Goal: Transaction & Acquisition: Purchase product/service

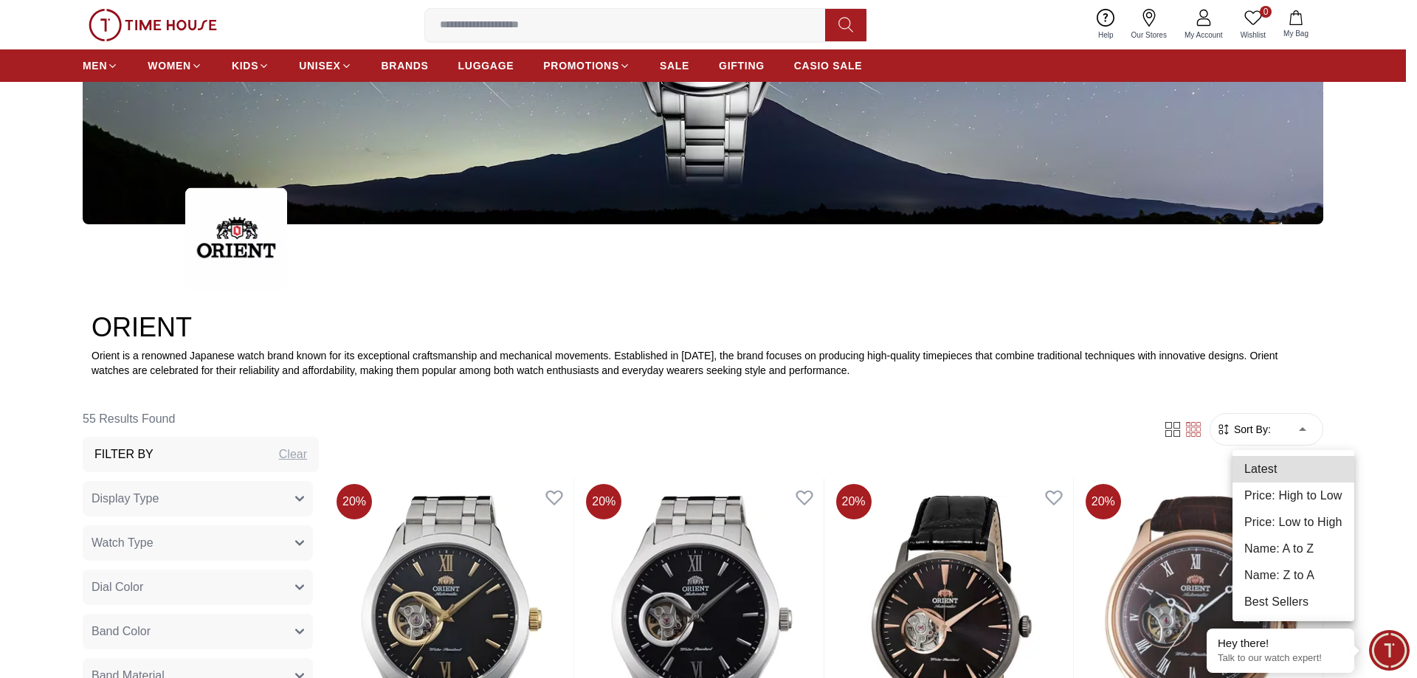
click at [1277, 519] on li "Price: Low to High" at bounding box center [1293, 522] width 122 height 27
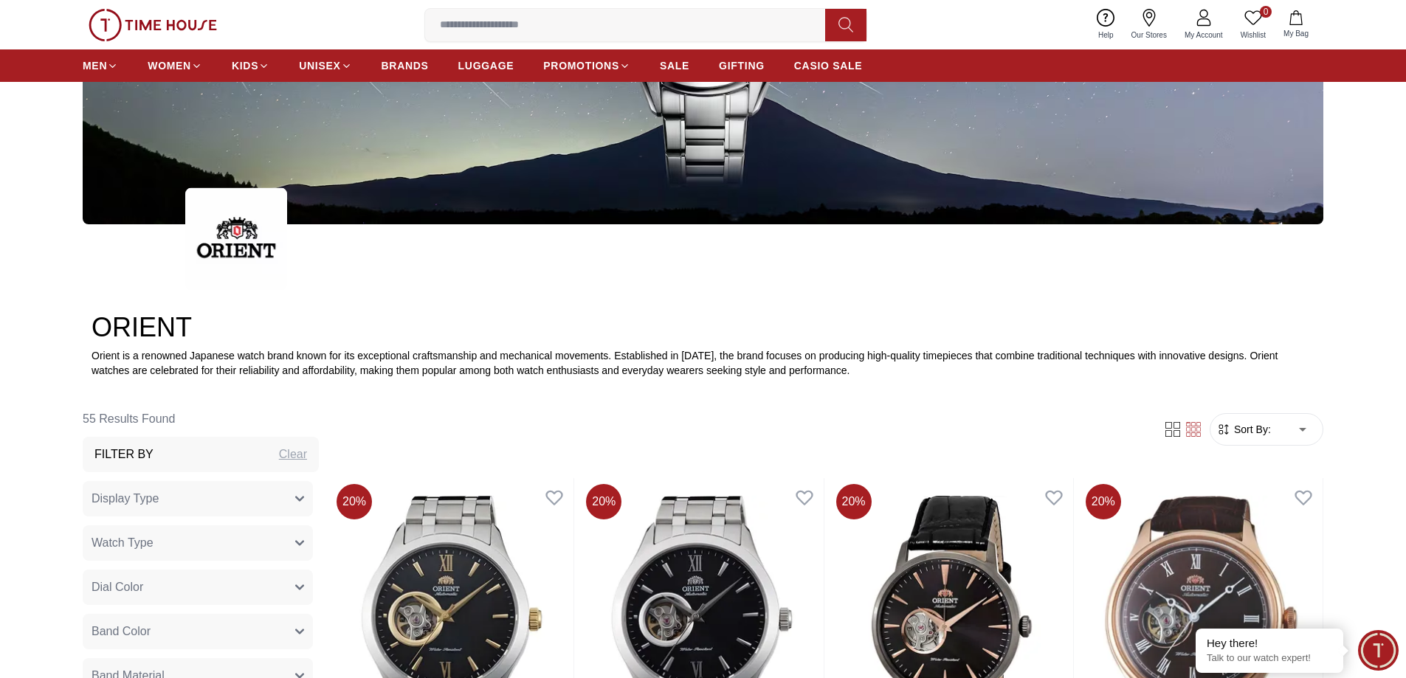
type input "*"
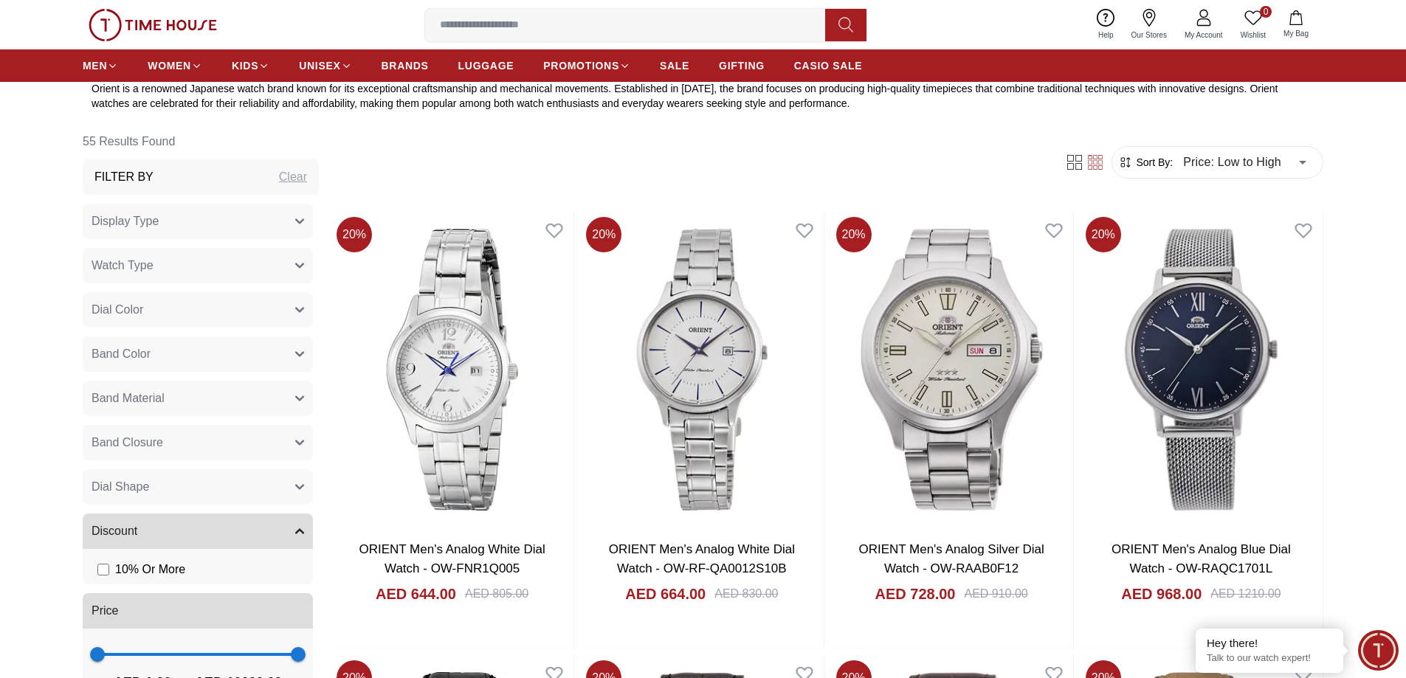
scroll to position [590, 0]
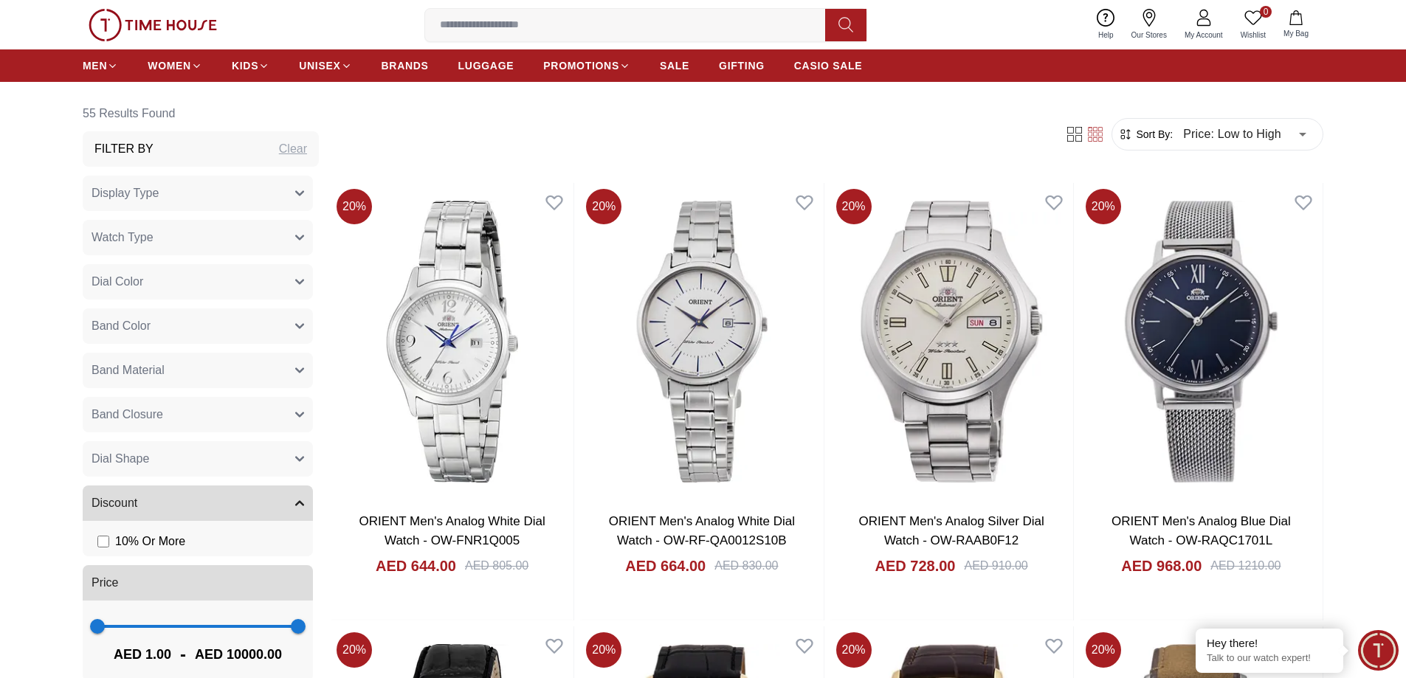
click at [296, 194] on icon "button" at bounding box center [299, 194] width 7 height 4
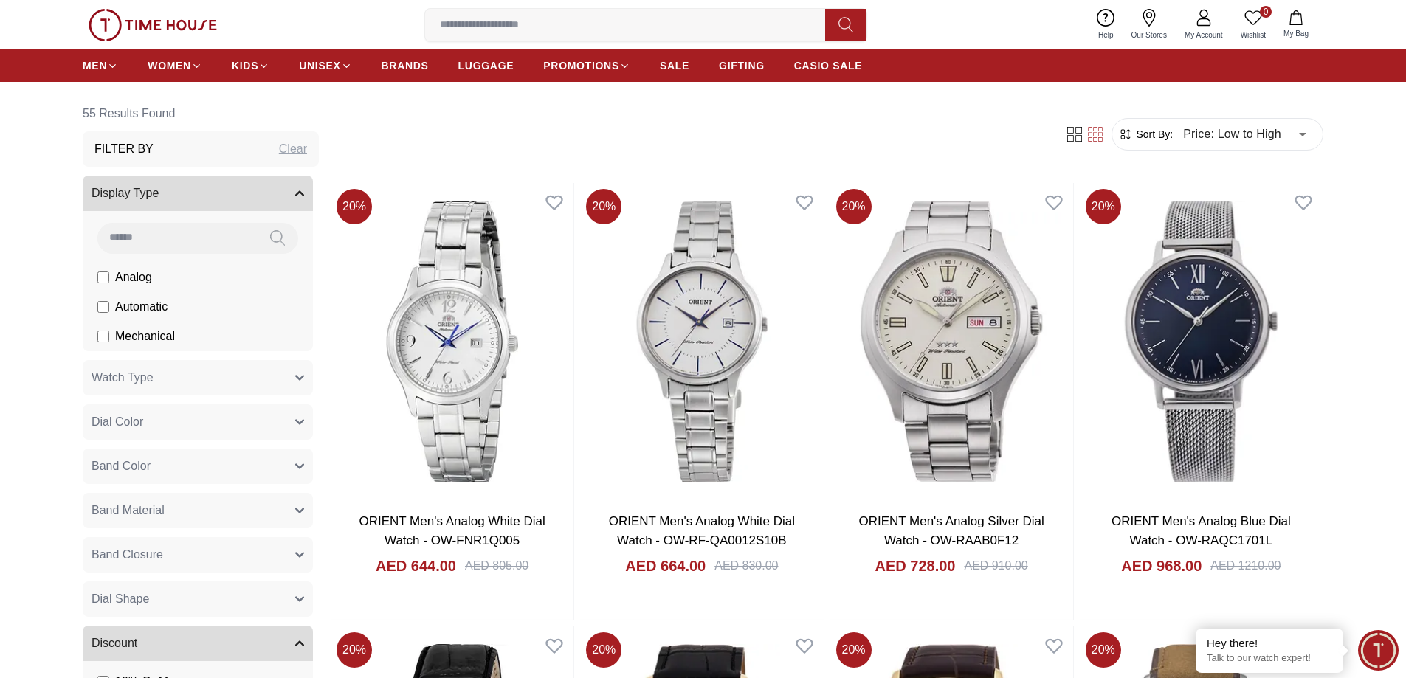
click at [280, 385] on button "Watch Type" at bounding box center [198, 377] width 230 height 35
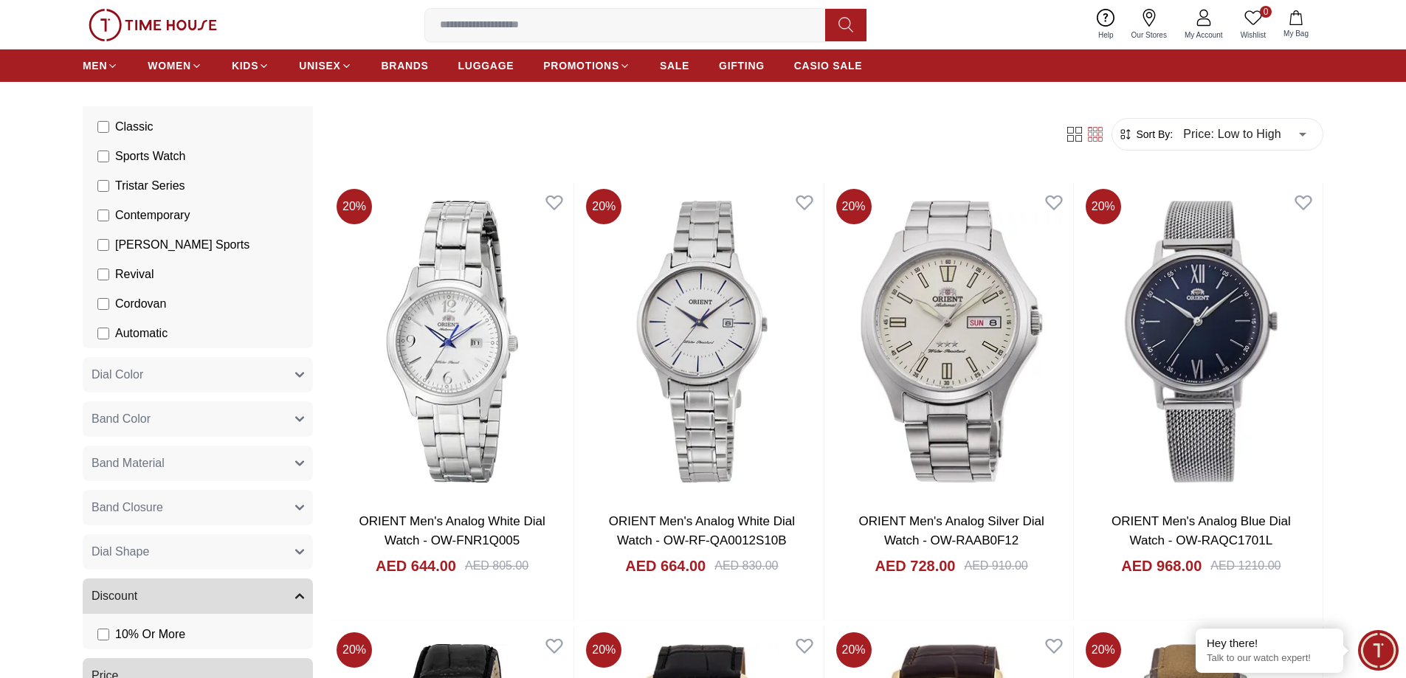
scroll to position [379, 0]
click at [280, 385] on button "Dial Color" at bounding box center [198, 370] width 230 height 35
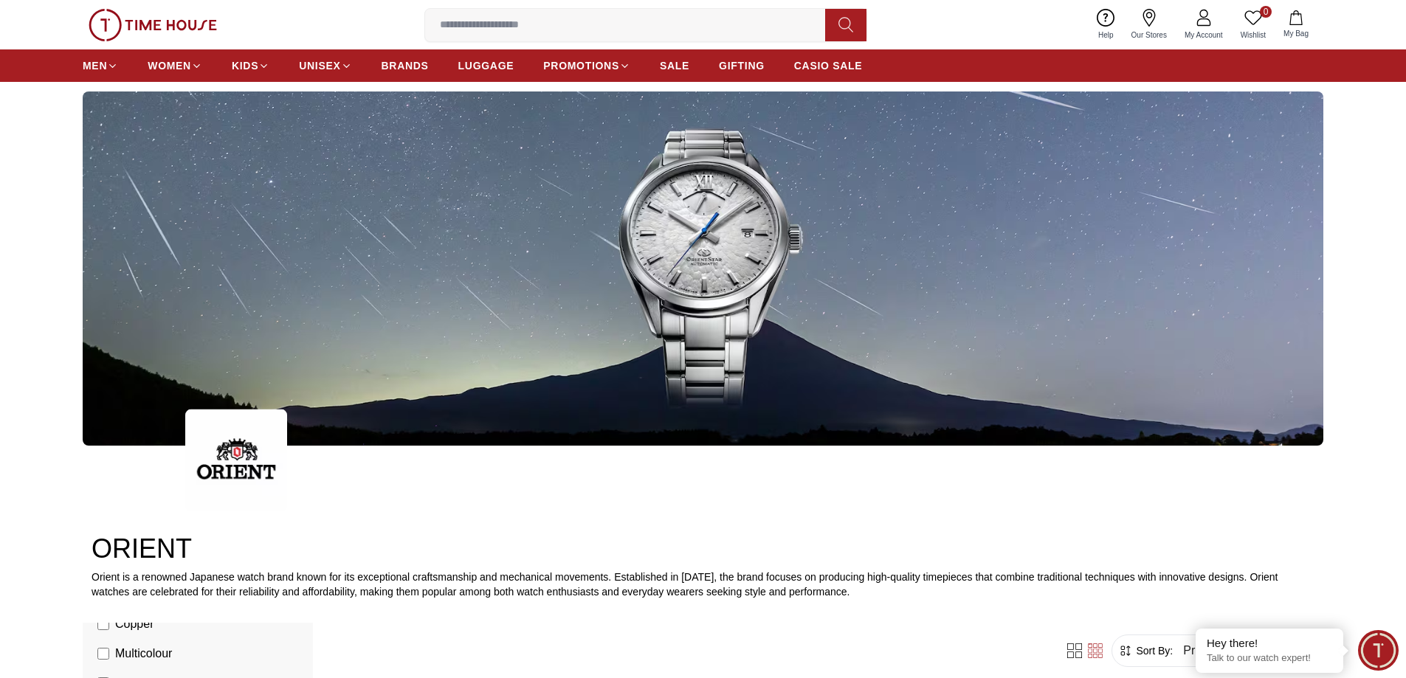
scroll to position [369, 0]
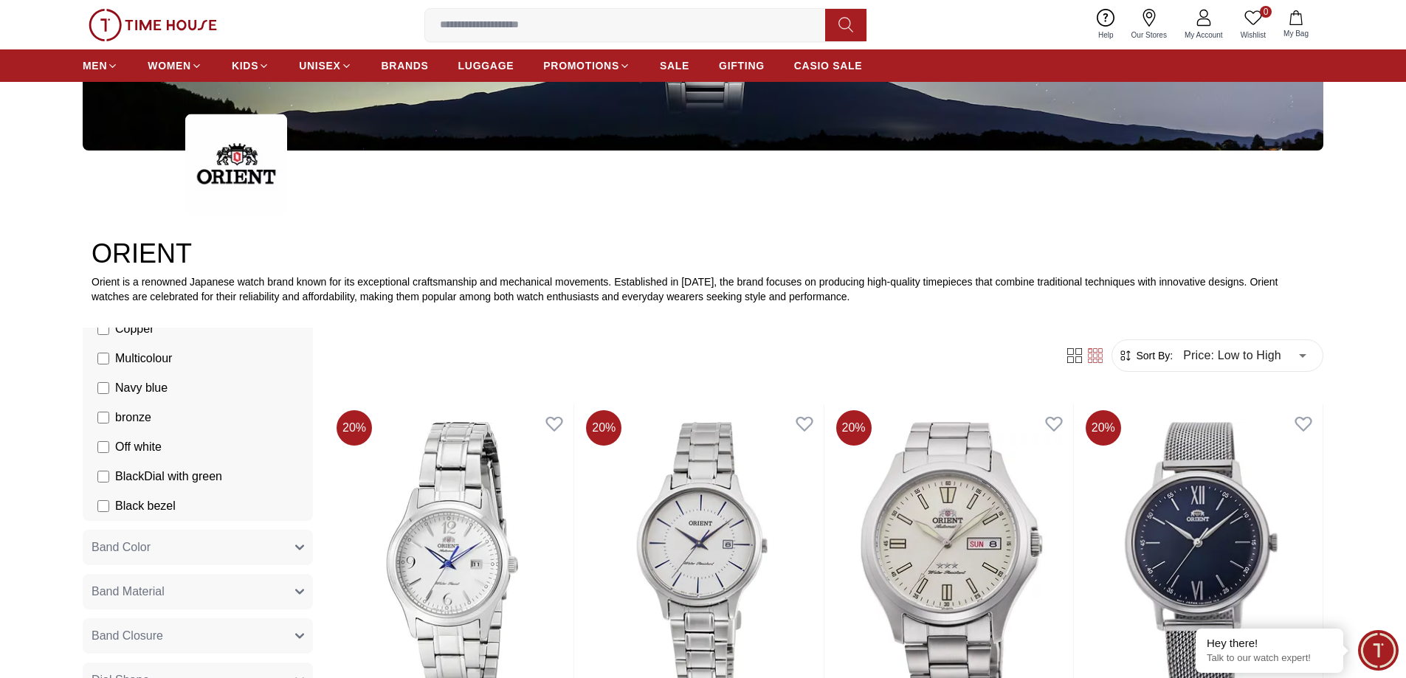
click at [1162, 356] on span "Sort By:" at bounding box center [1153, 355] width 40 height 15
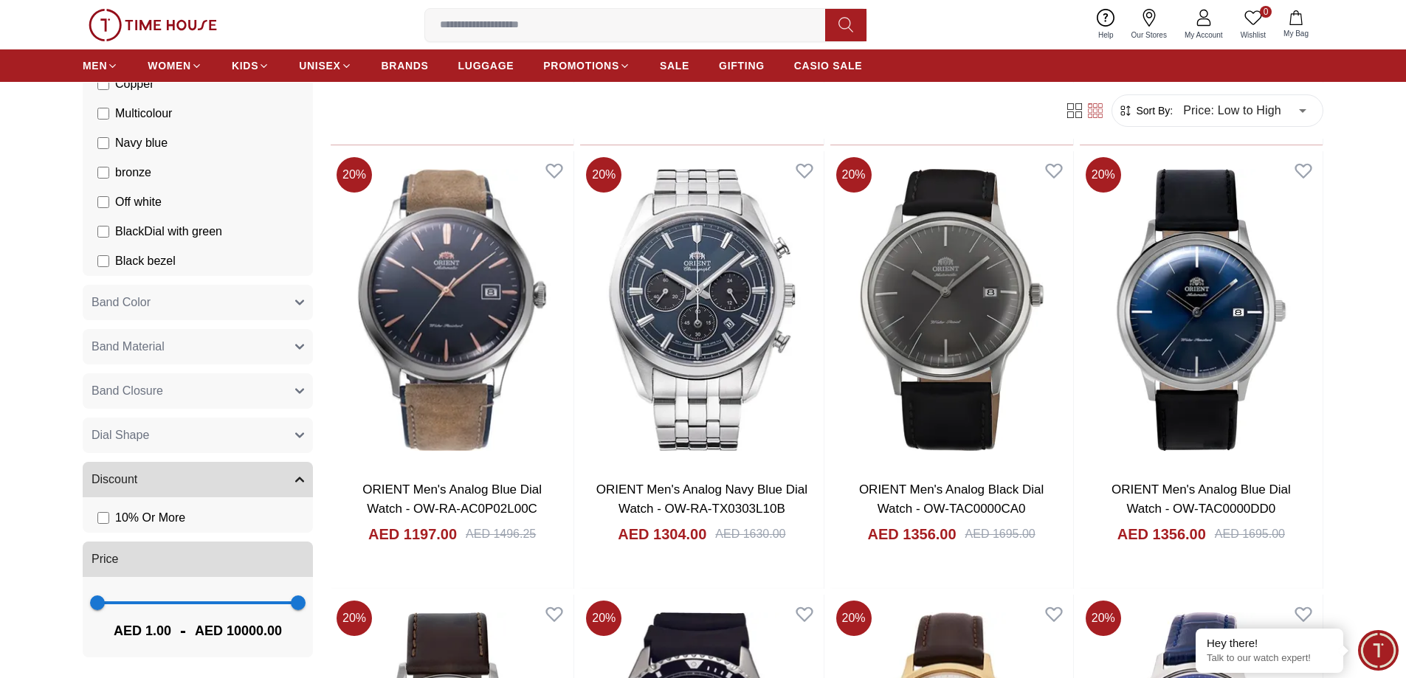
scroll to position [1624, 0]
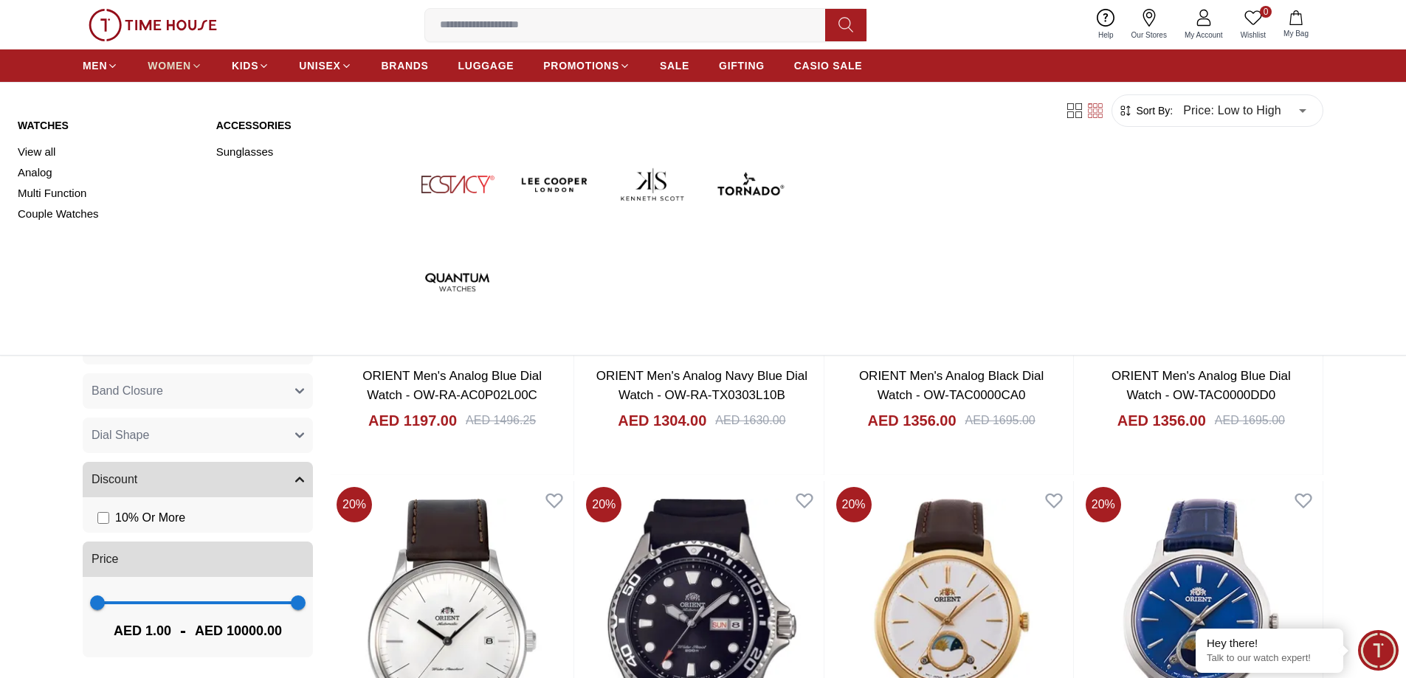
click at [173, 58] on link "WOMEN" at bounding box center [175, 65] width 55 height 27
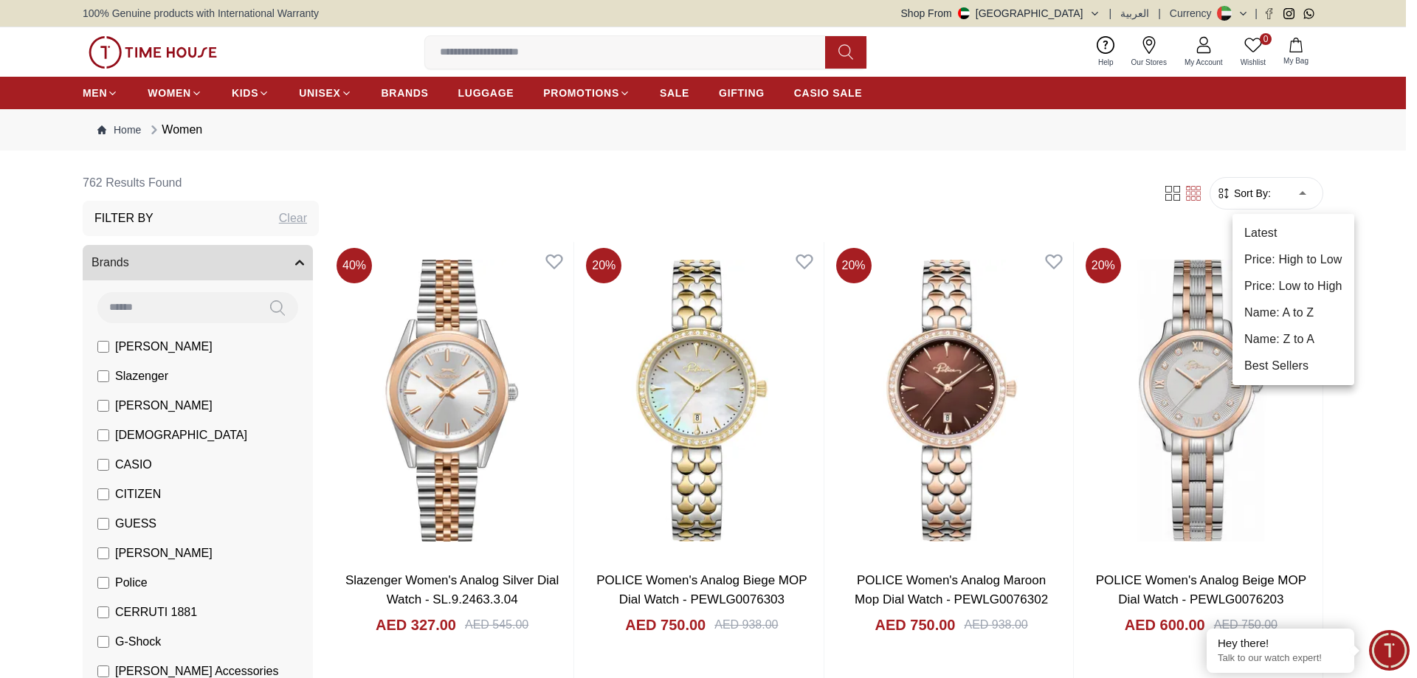
click at [1286, 275] on li "Price: Low to High" at bounding box center [1293, 286] width 122 height 27
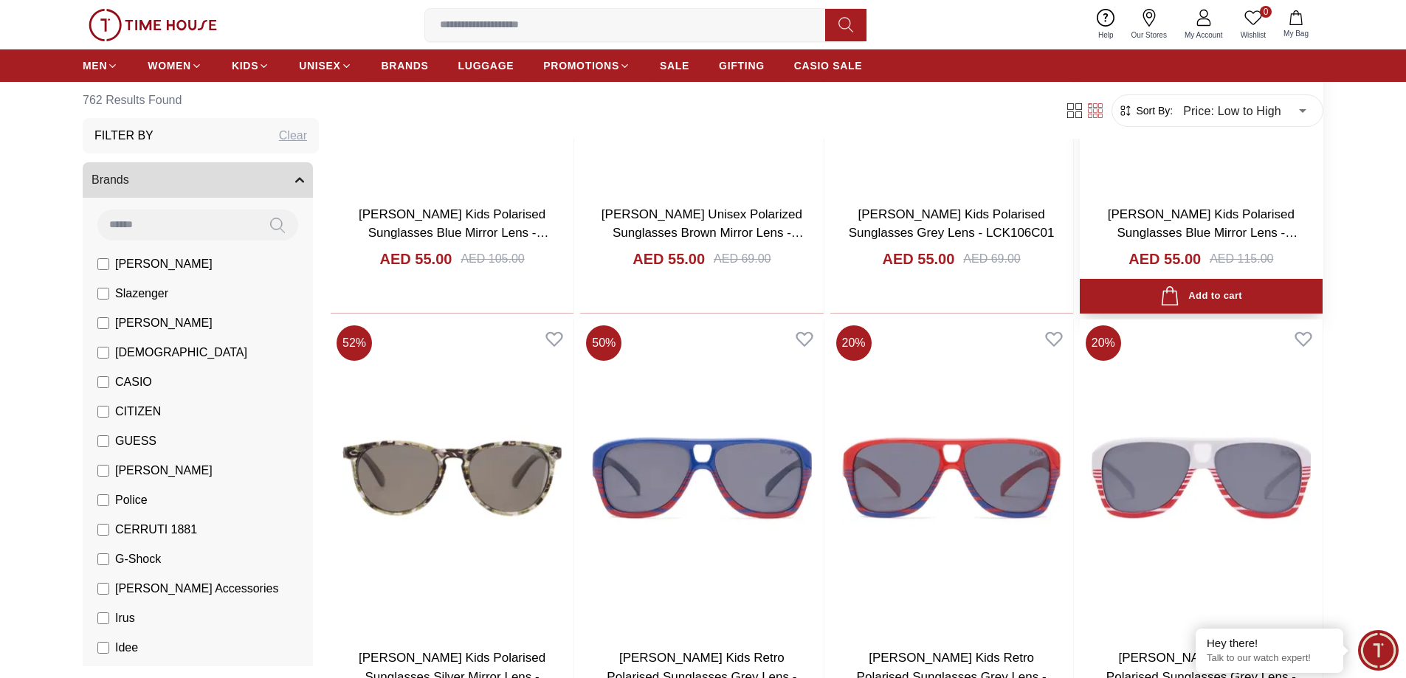
scroll to position [1845, 0]
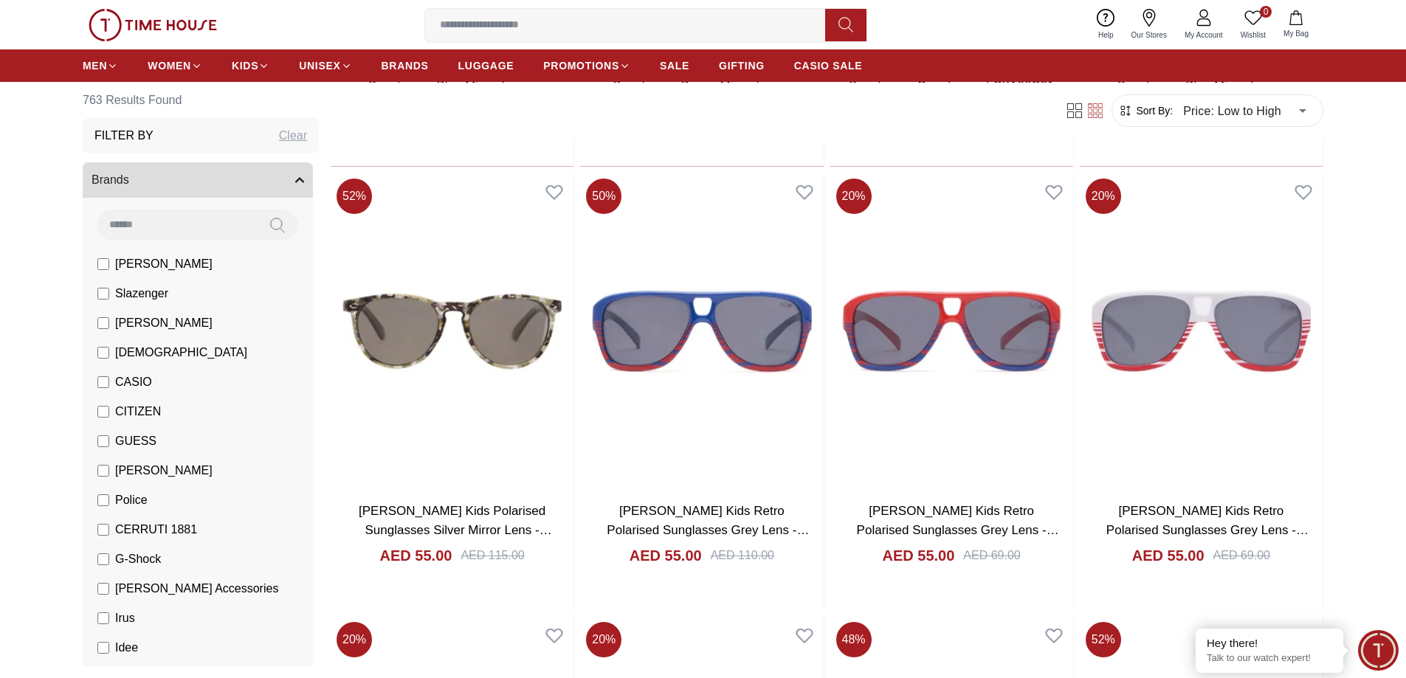
click at [152, 141] on h3 "Filter By" at bounding box center [123, 136] width 59 height 18
click at [130, 135] on h3 "Filter By" at bounding box center [123, 136] width 59 height 18
click at [280, 136] on div "Clear" at bounding box center [293, 136] width 28 height 18
type input "******"
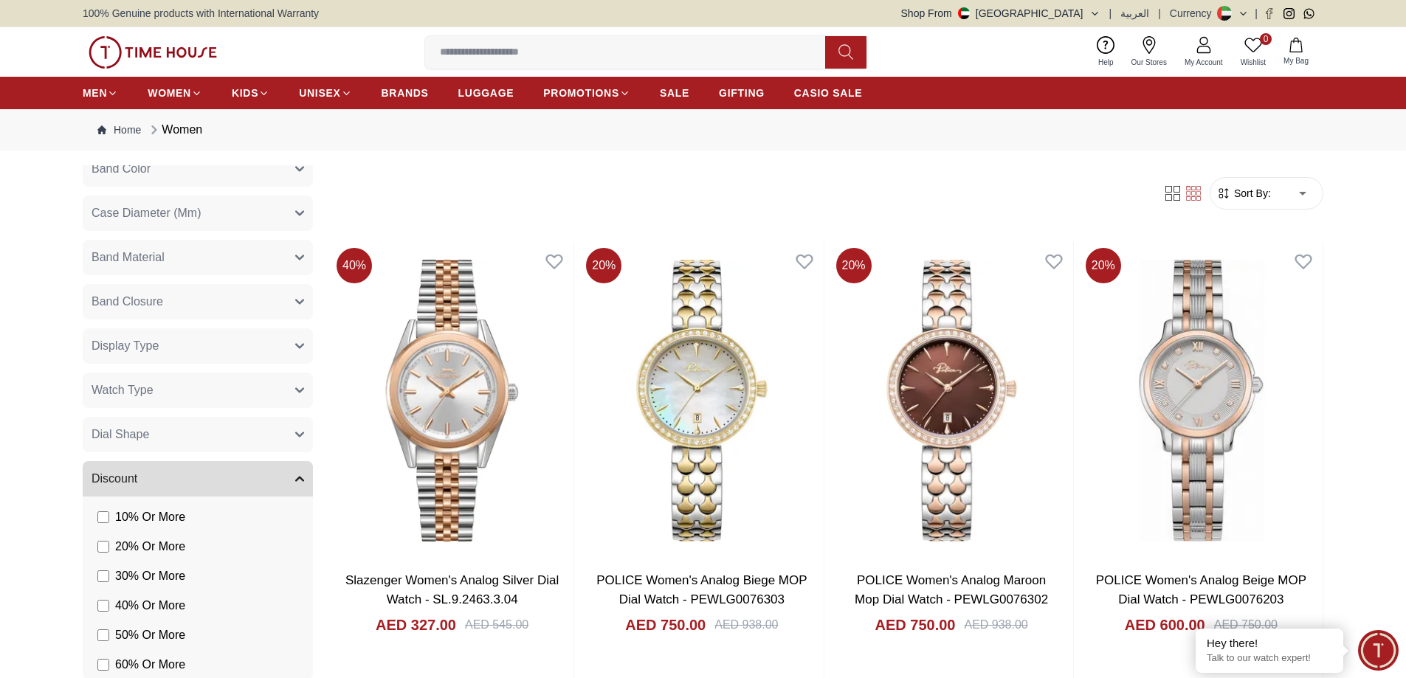
scroll to position [886, 0]
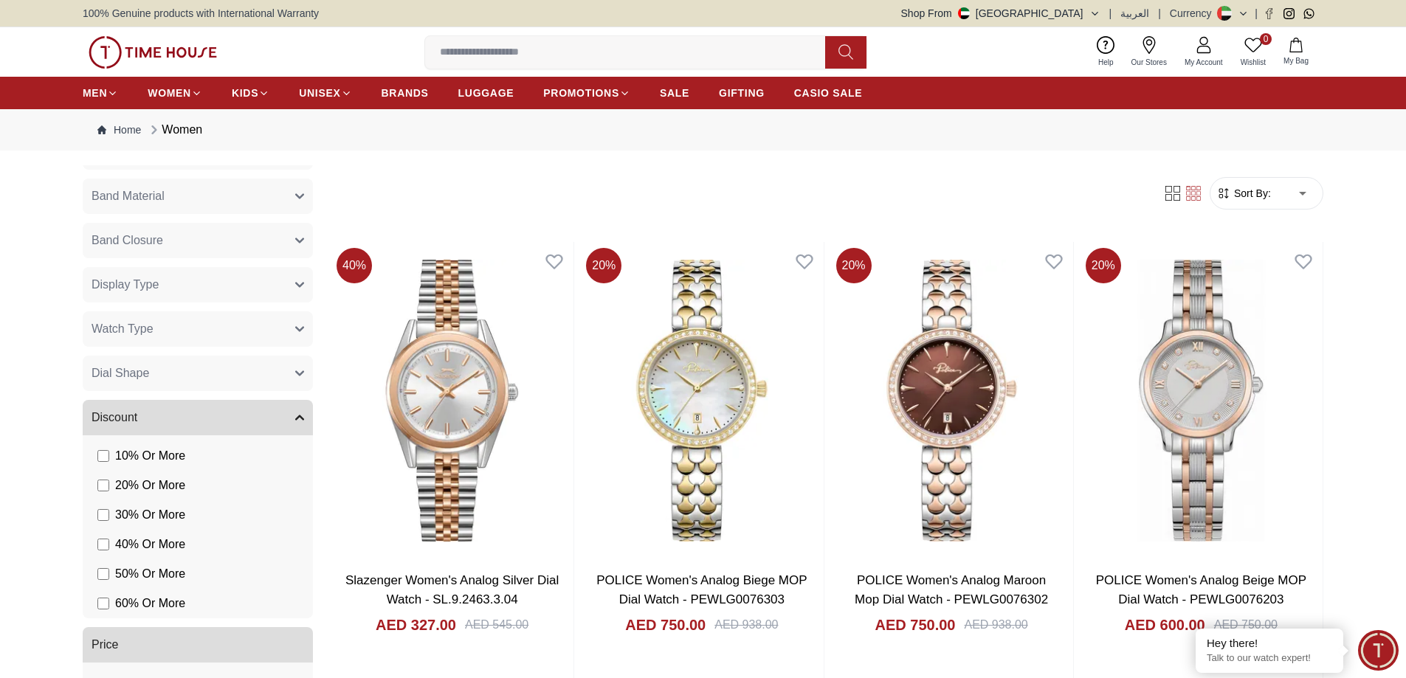
click at [174, 324] on button "Watch Type" at bounding box center [198, 328] width 230 height 35
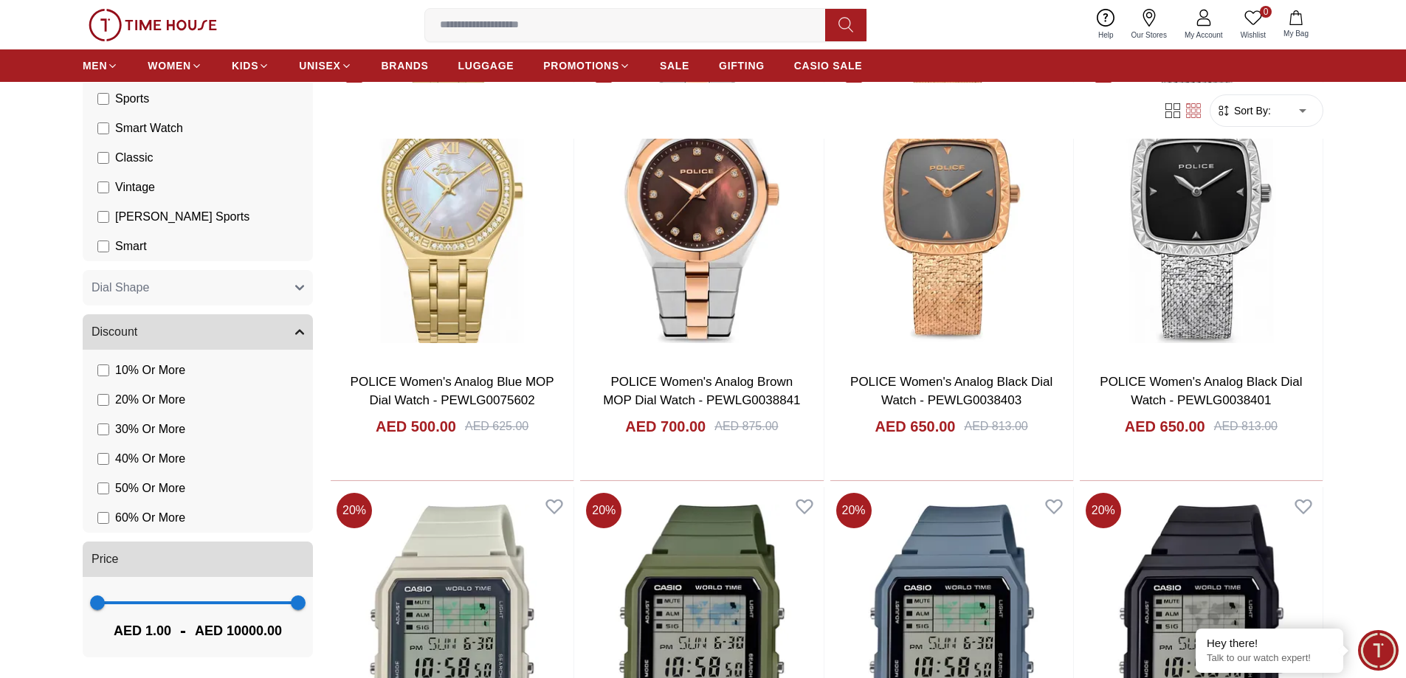
scroll to position [1771, 0]
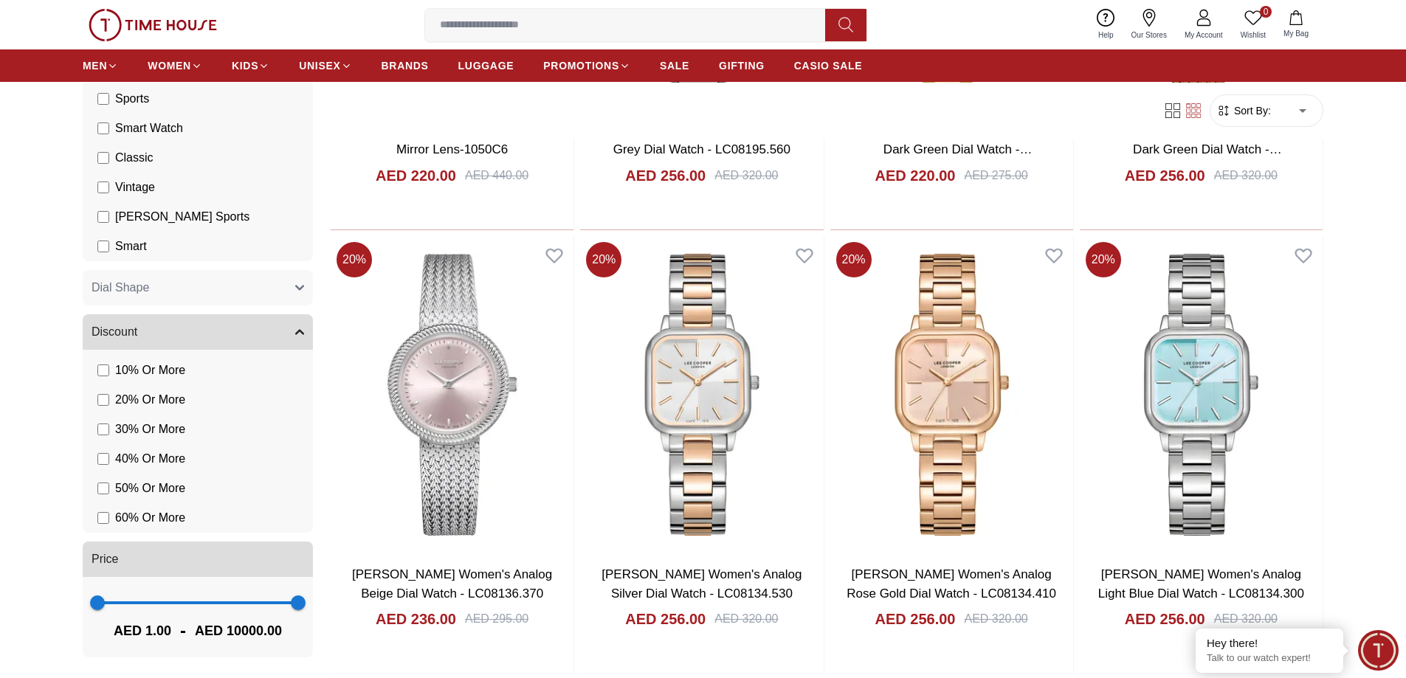
scroll to position [5777, 0]
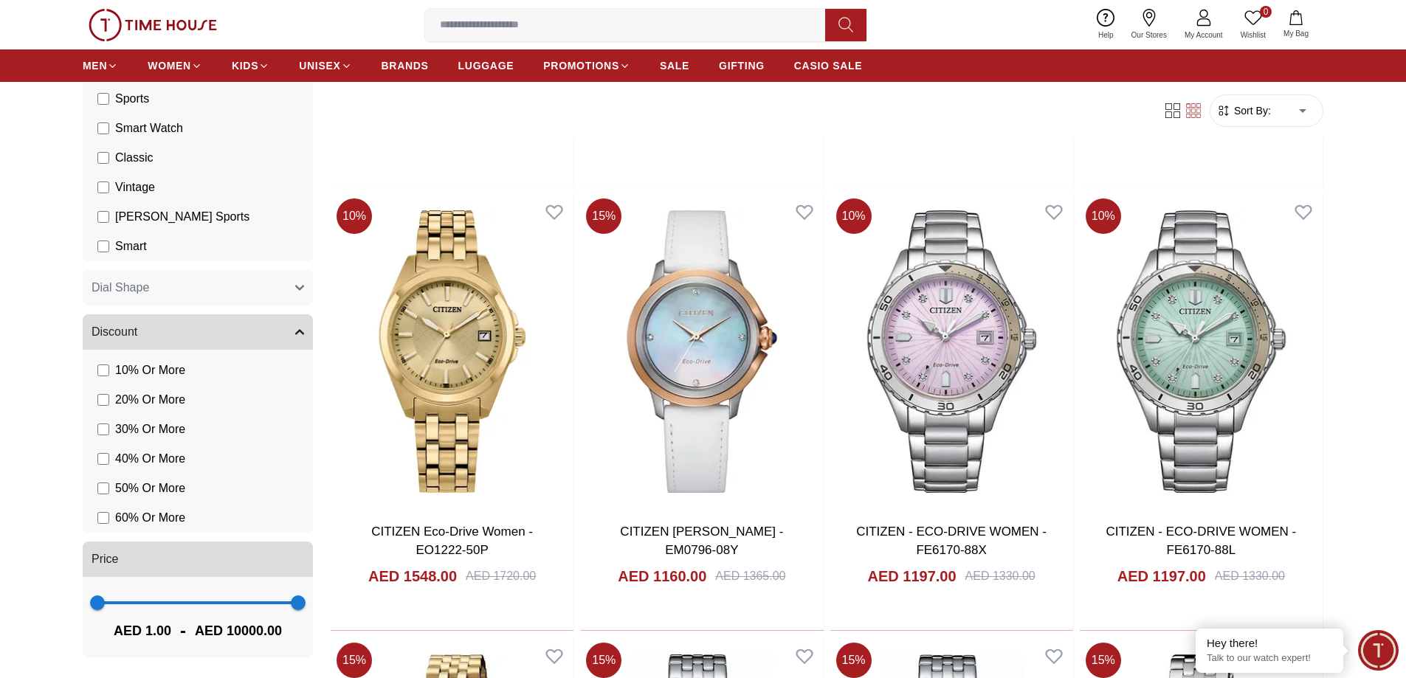
scroll to position [8065, 0]
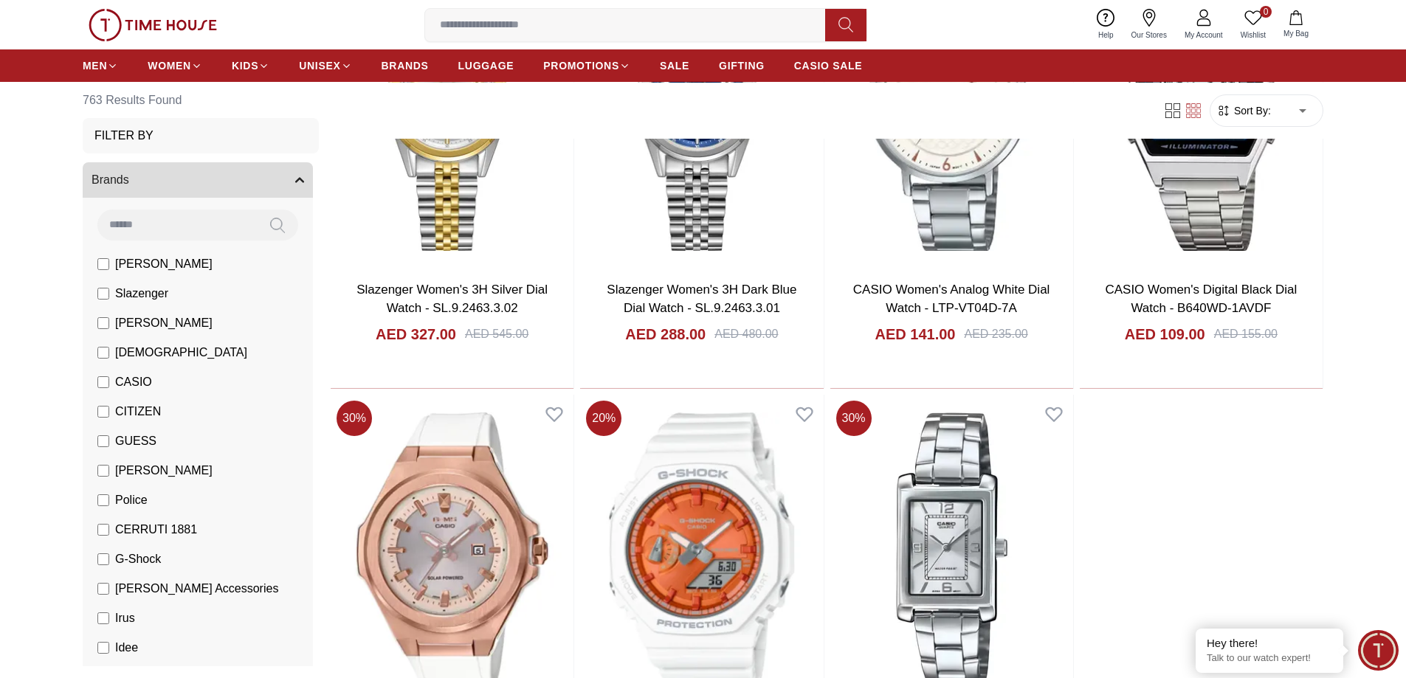
scroll to position [8582, 0]
